Goal: Find specific page/section: Find specific page/section

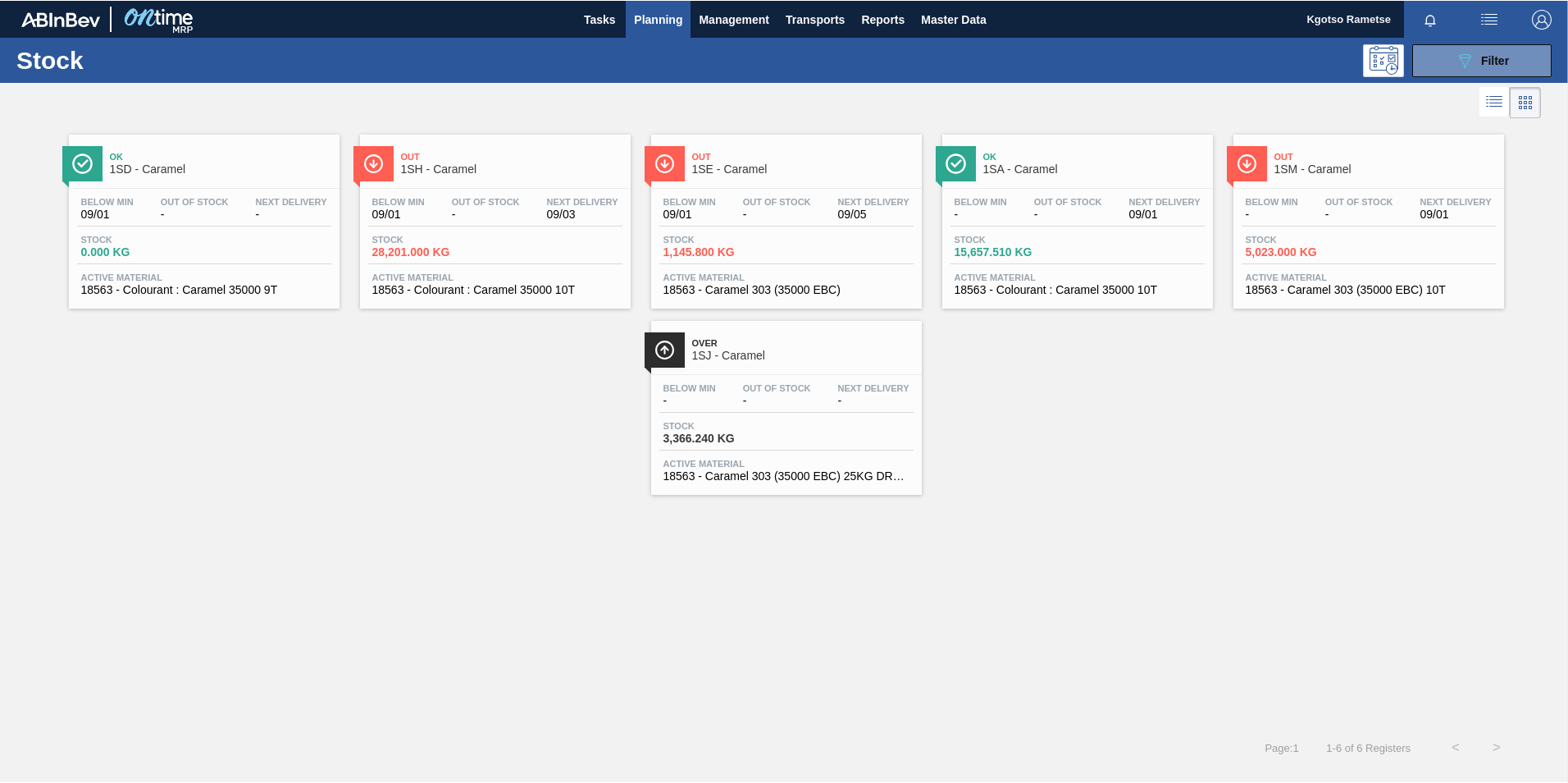
scroll to position [5, 0]
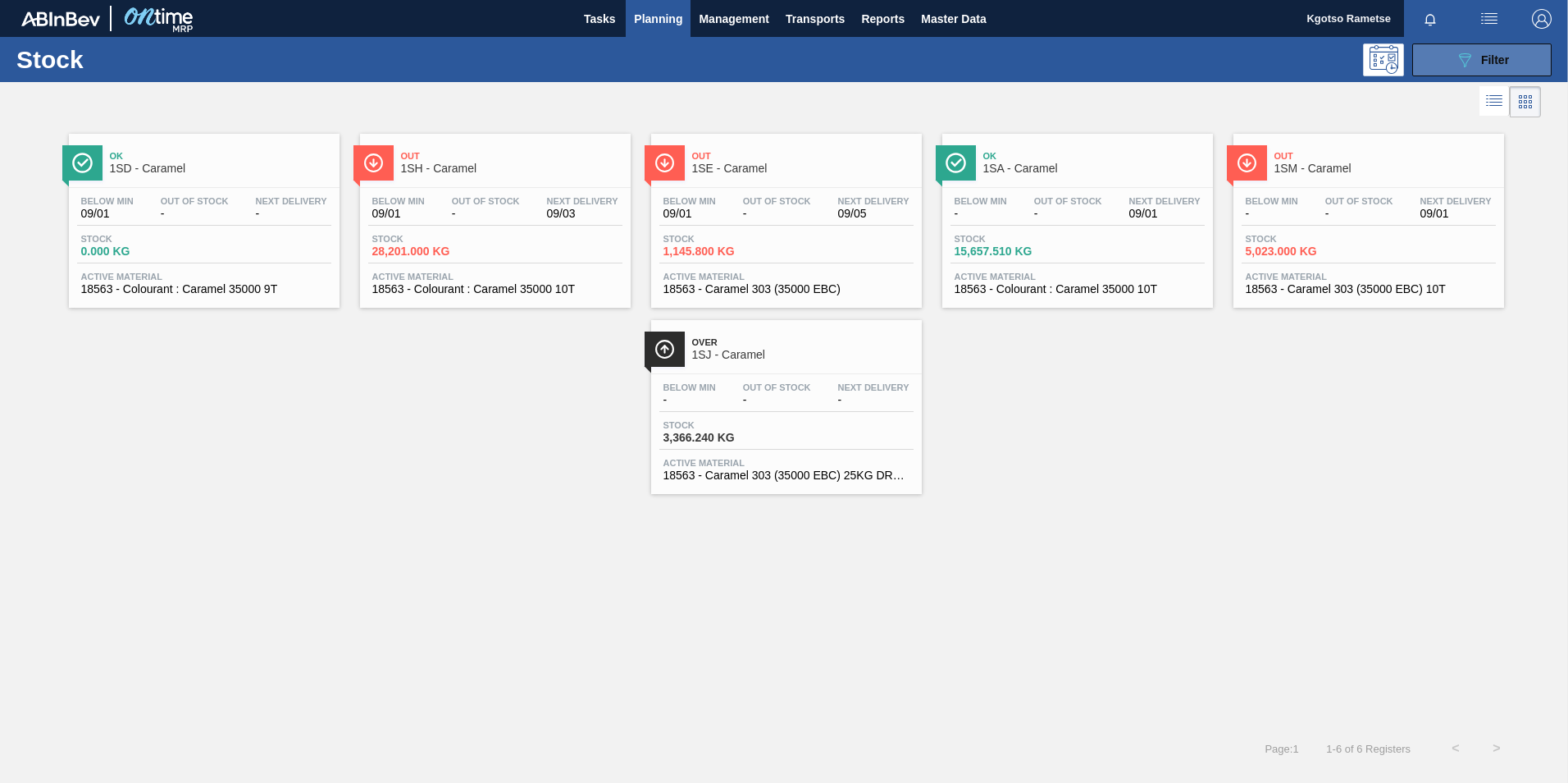
click at [1042, 53] on icon at bounding box center [1465, 60] width 13 height 14
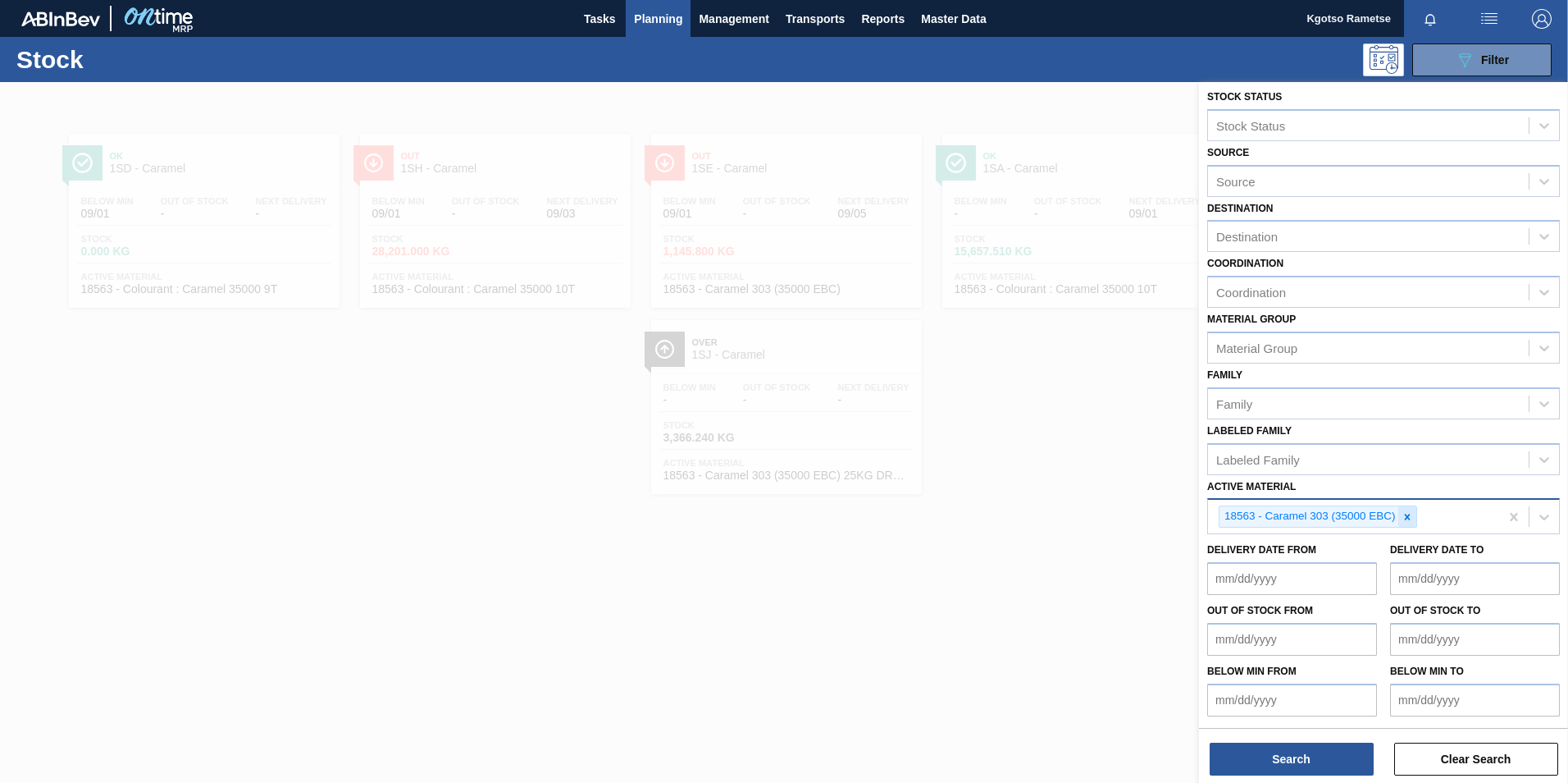
click at [1042, 486] on icon at bounding box center [1408, 517] width 12 height 12
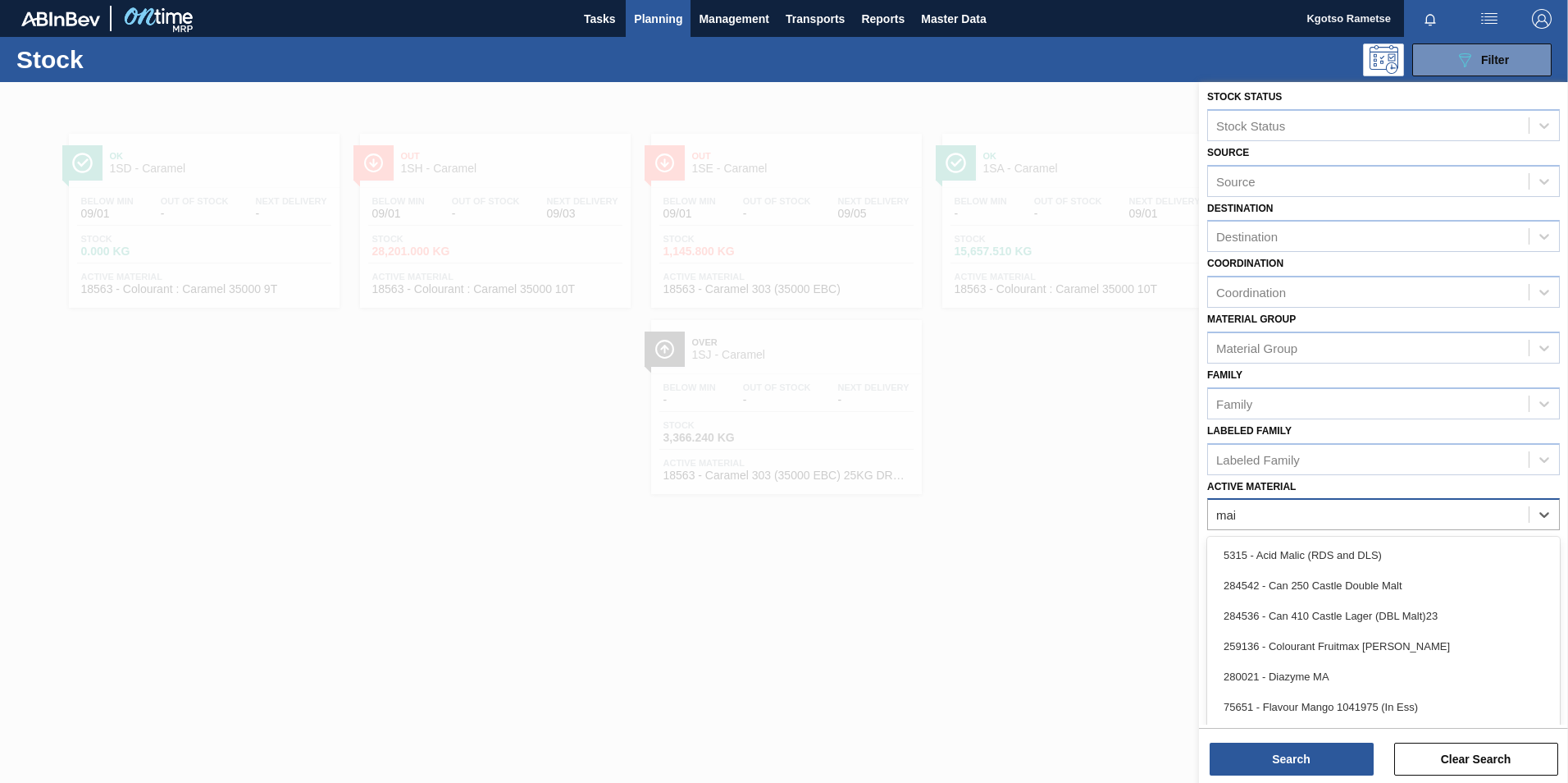
scroll to position [1, 0]
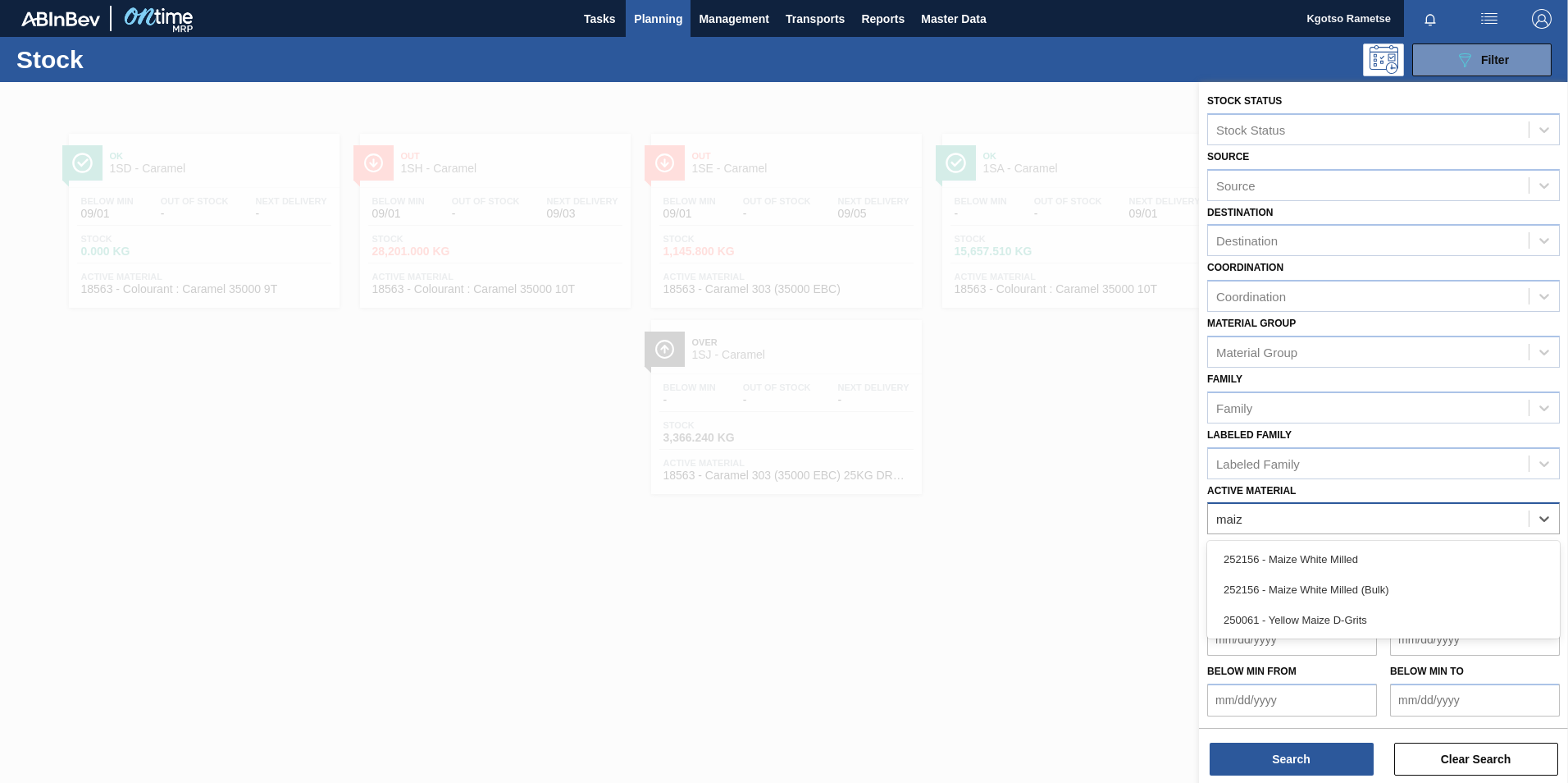
type Material "maize"
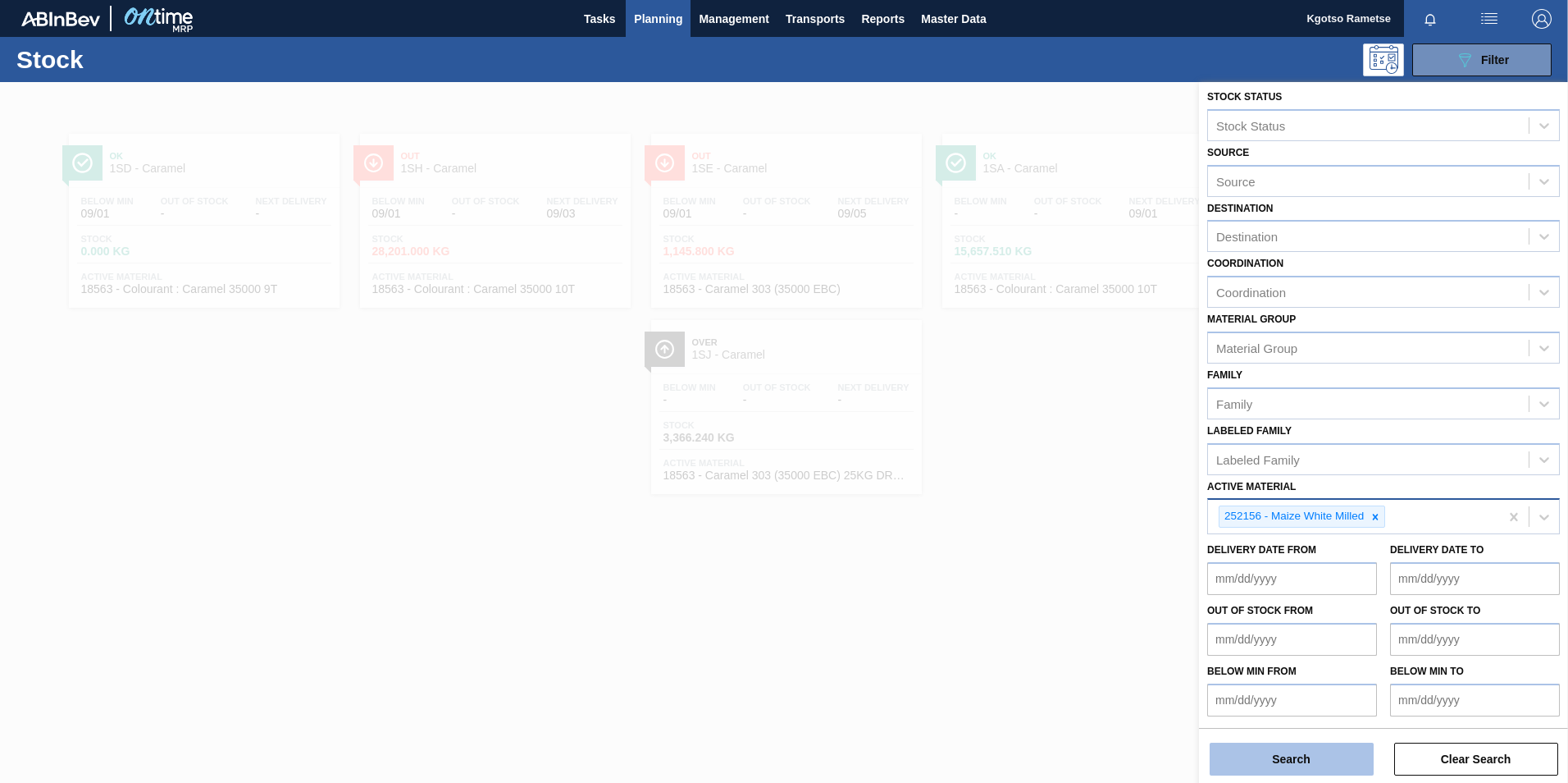
click at [1042, 486] on button "Search" at bounding box center [1291, 759] width 164 height 33
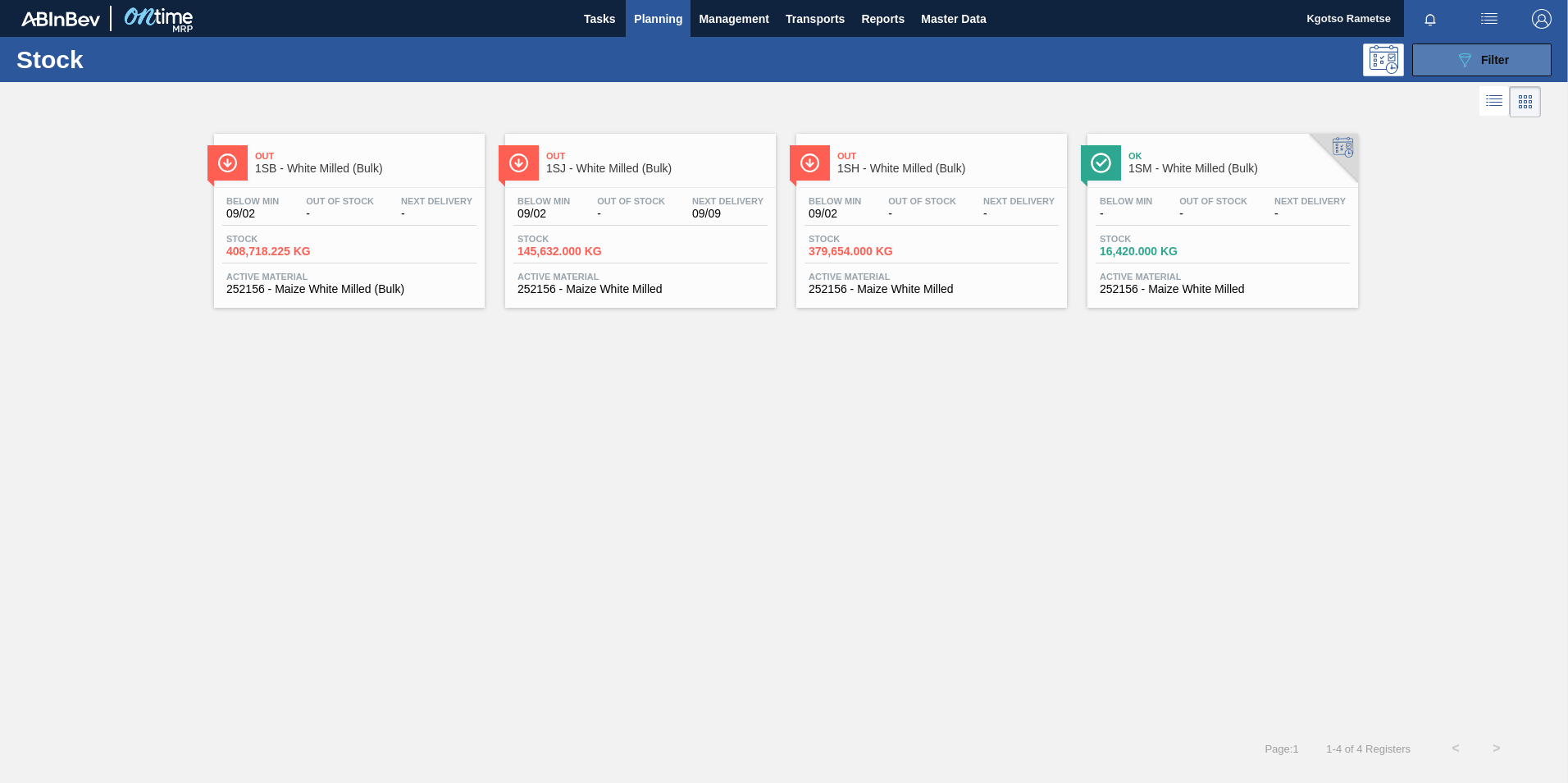
click at [1042, 60] on icon "089F7B8B-B2A5-4AFE-B5C0-19BA573D28AC" at bounding box center [1465, 59] width 19 height 19
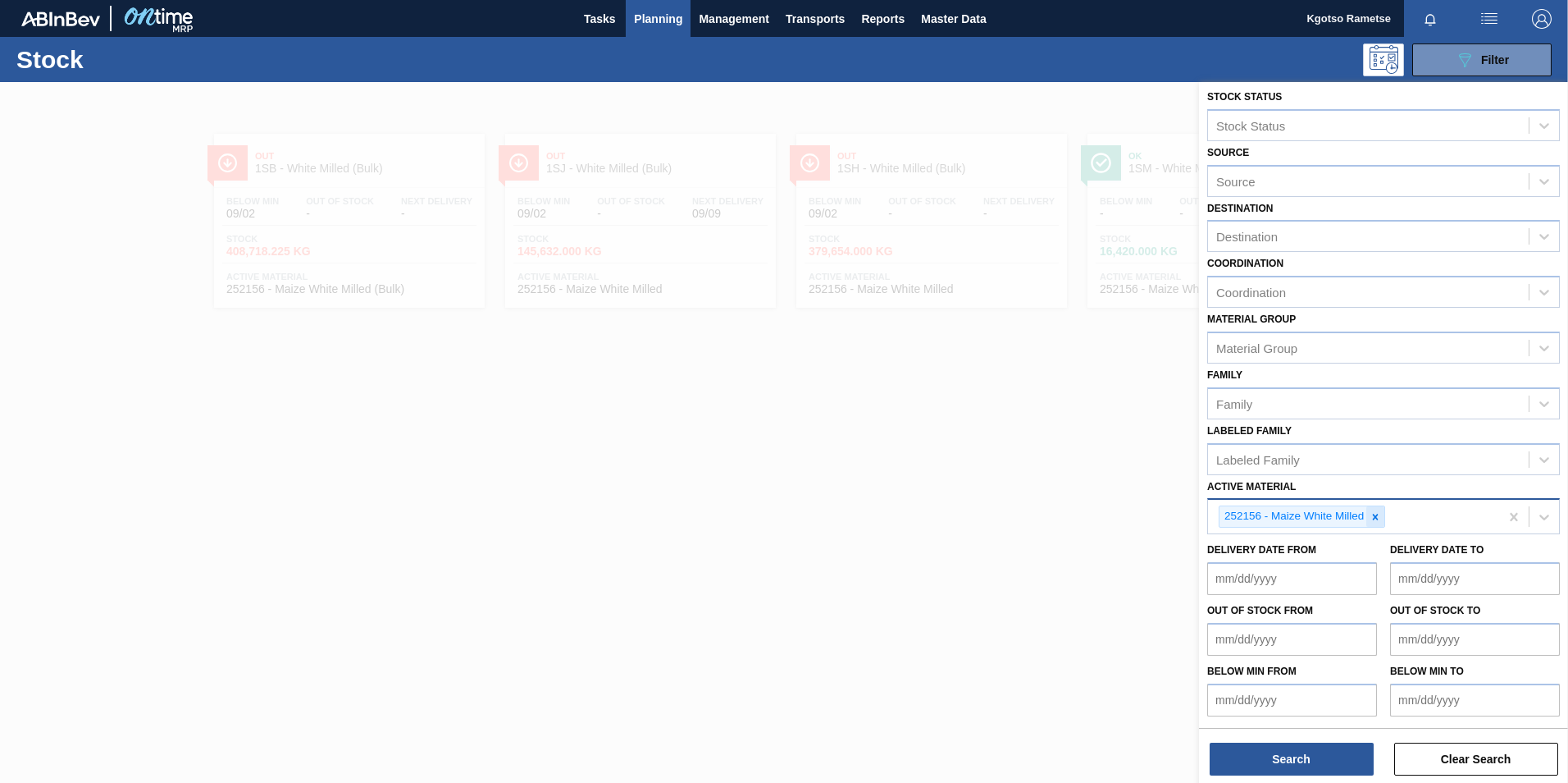
click at [1042, 486] on icon at bounding box center [1376, 517] width 12 height 12
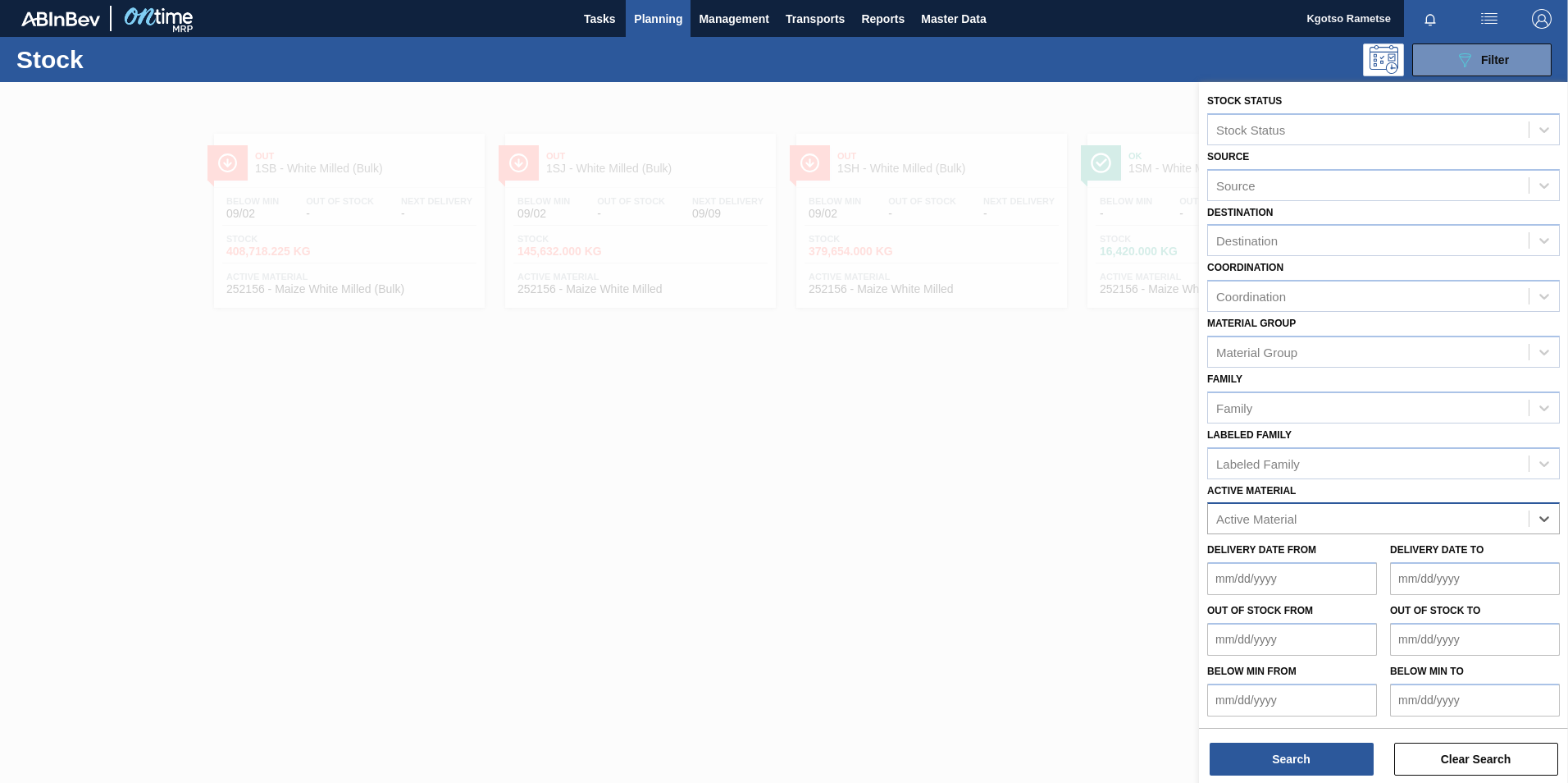
paste Material "250061"
type Material "250061"
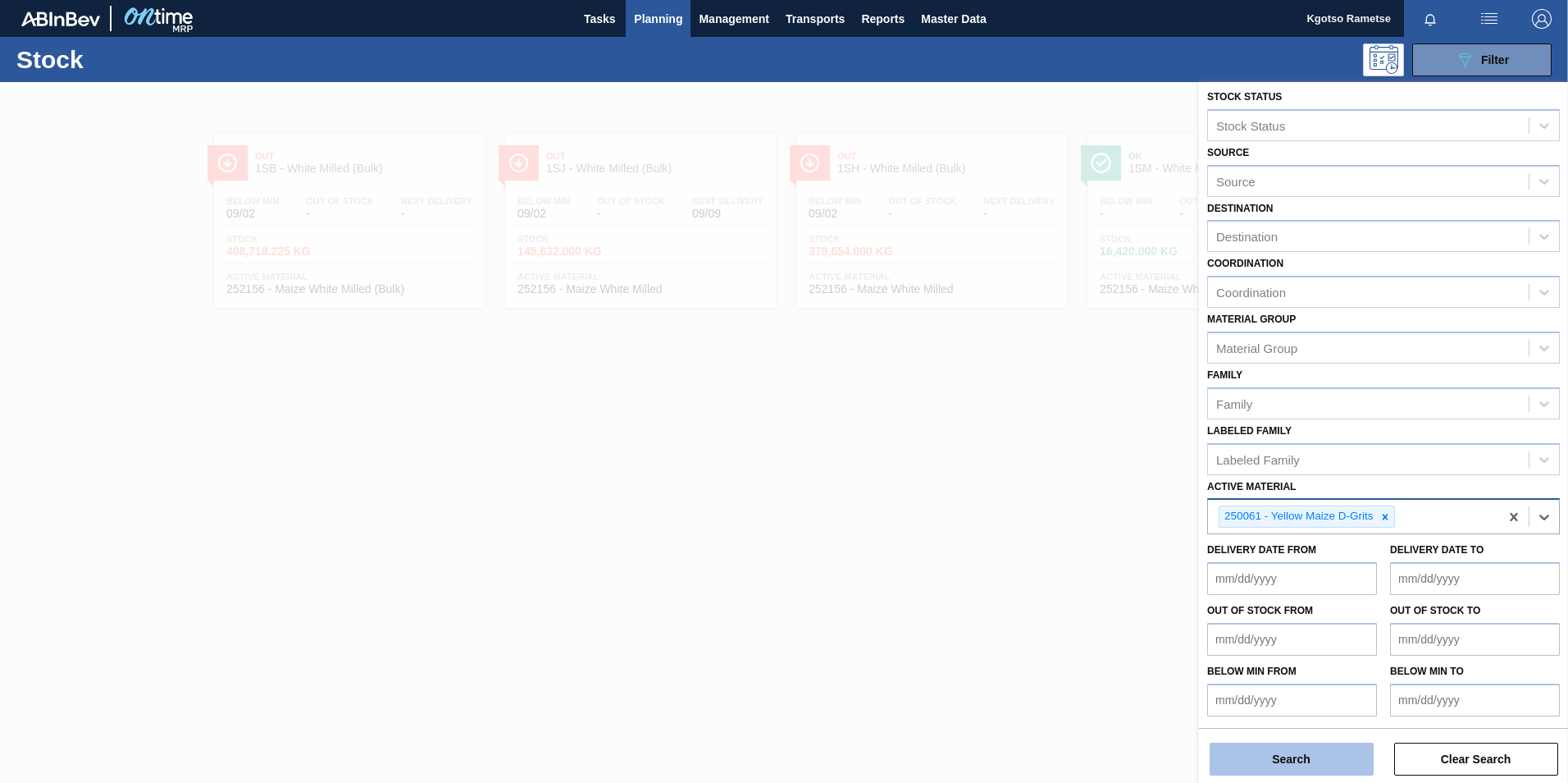
click at [1042, 486] on button "Search" at bounding box center [1291, 759] width 164 height 33
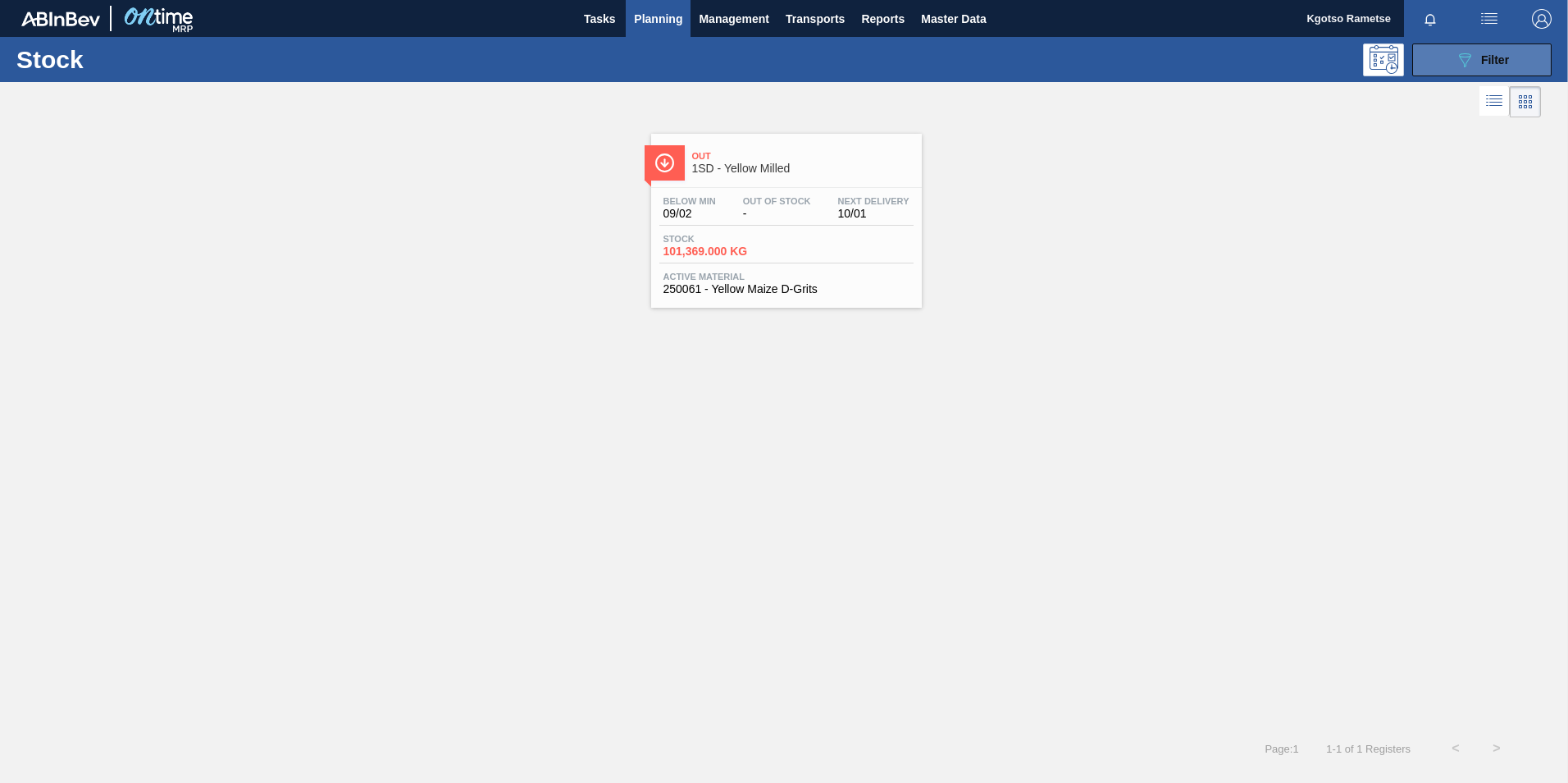
click at [1042, 65] on icon at bounding box center [1465, 60] width 13 height 14
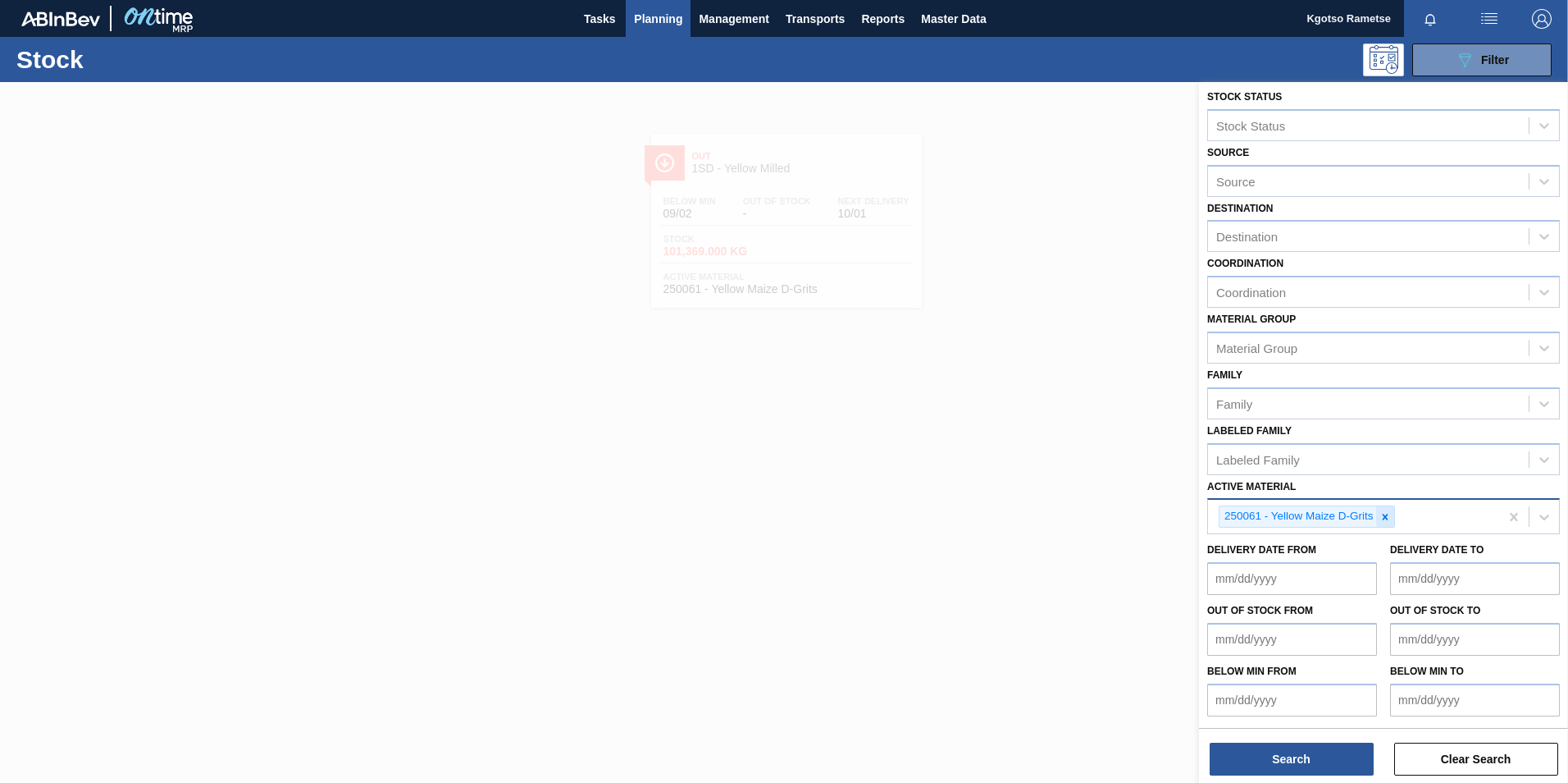
click at [1042, 486] on icon at bounding box center [1385, 517] width 12 height 12
